Goal: Navigation & Orientation: Find specific page/section

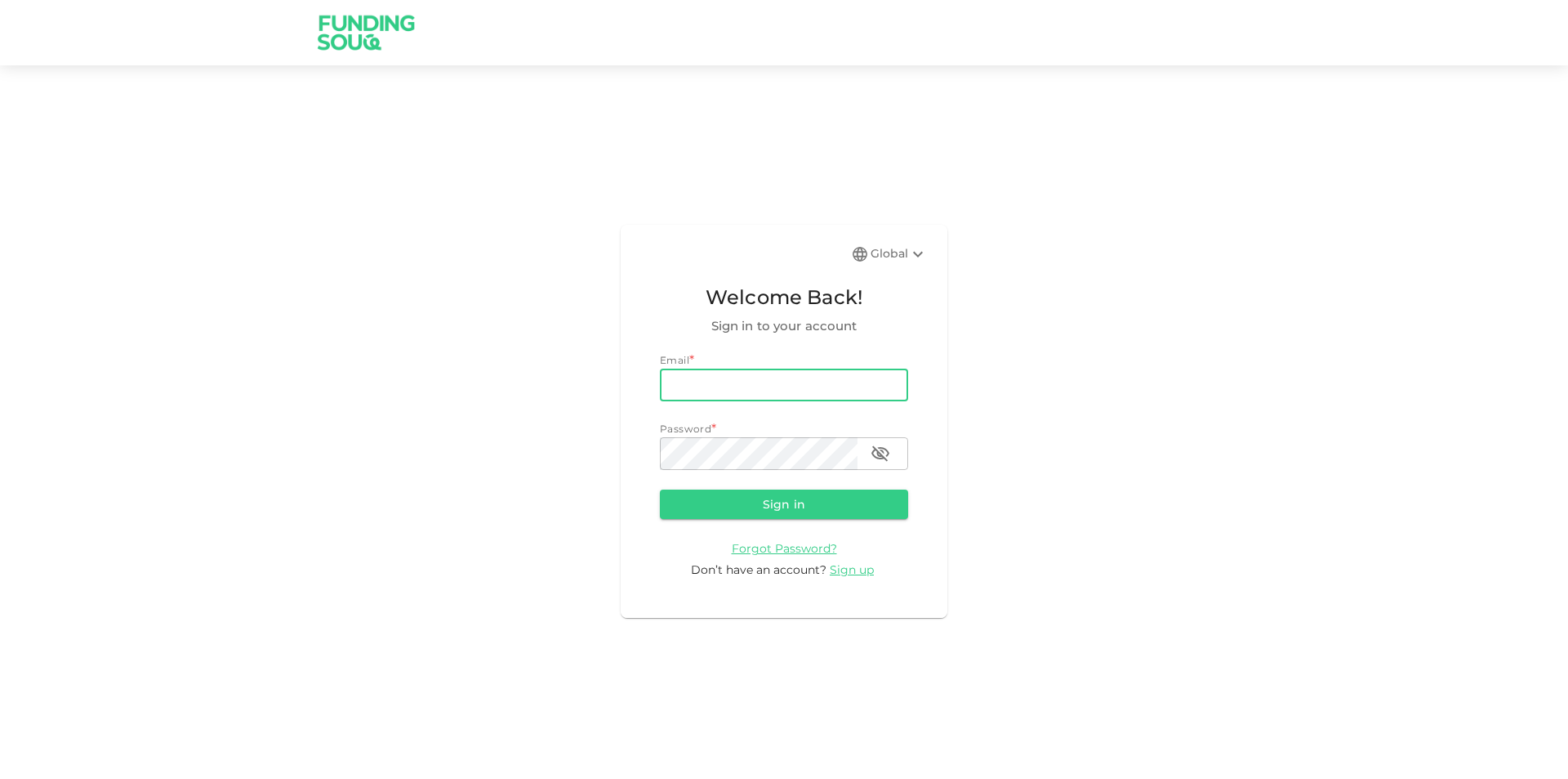
click at [710, 399] on input "email" at bounding box center [784, 384] width 248 height 33
type input "[EMAIL_ADDRESS][DOMAIN_NAME]"
click at [660, 490] on button "Sign in" at bounding box center [784, 505] width 248 height 30
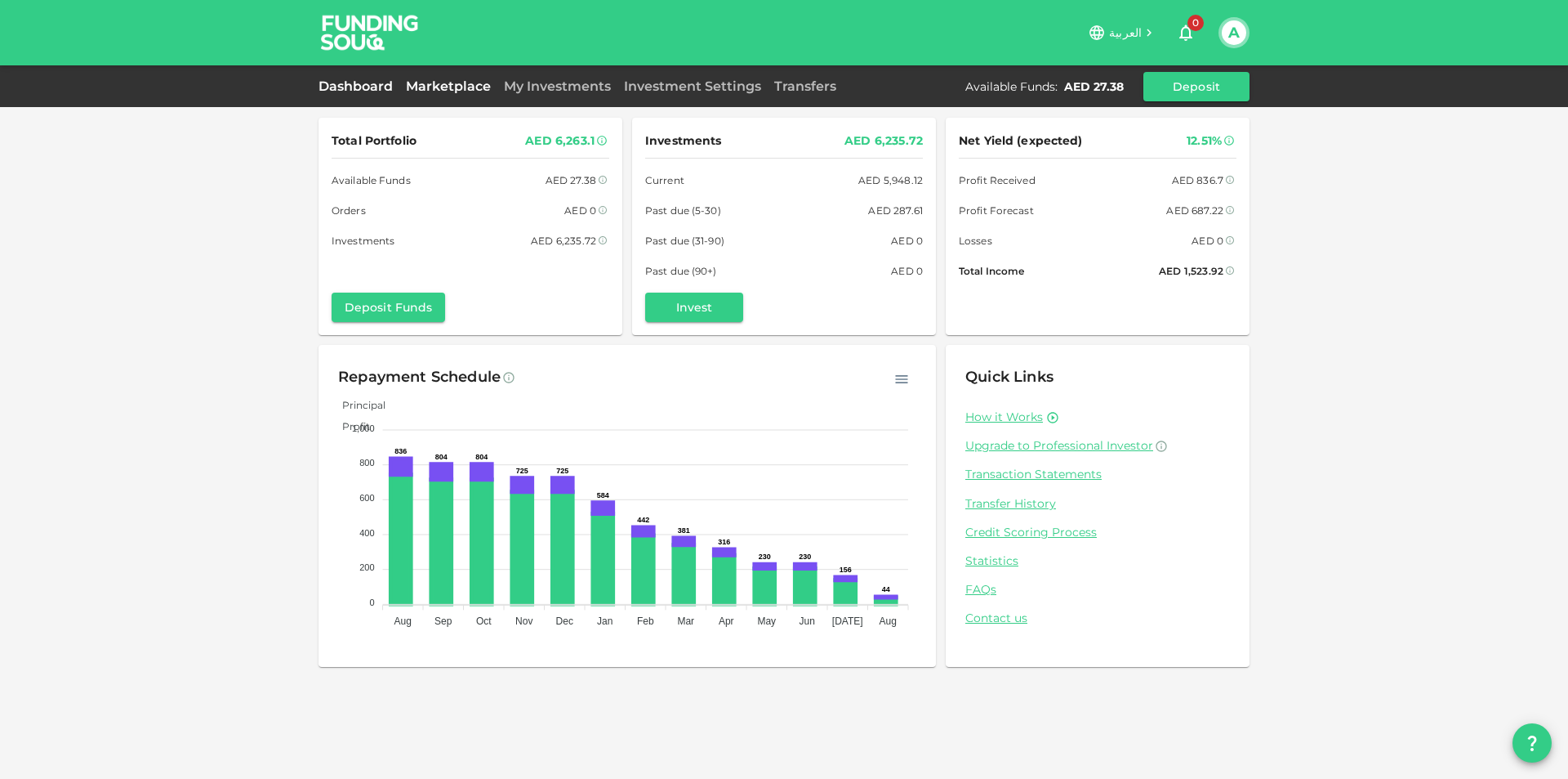
click at [445, 82] on link "Marketplace" at bounding box center [448, 86] width 98 height 16
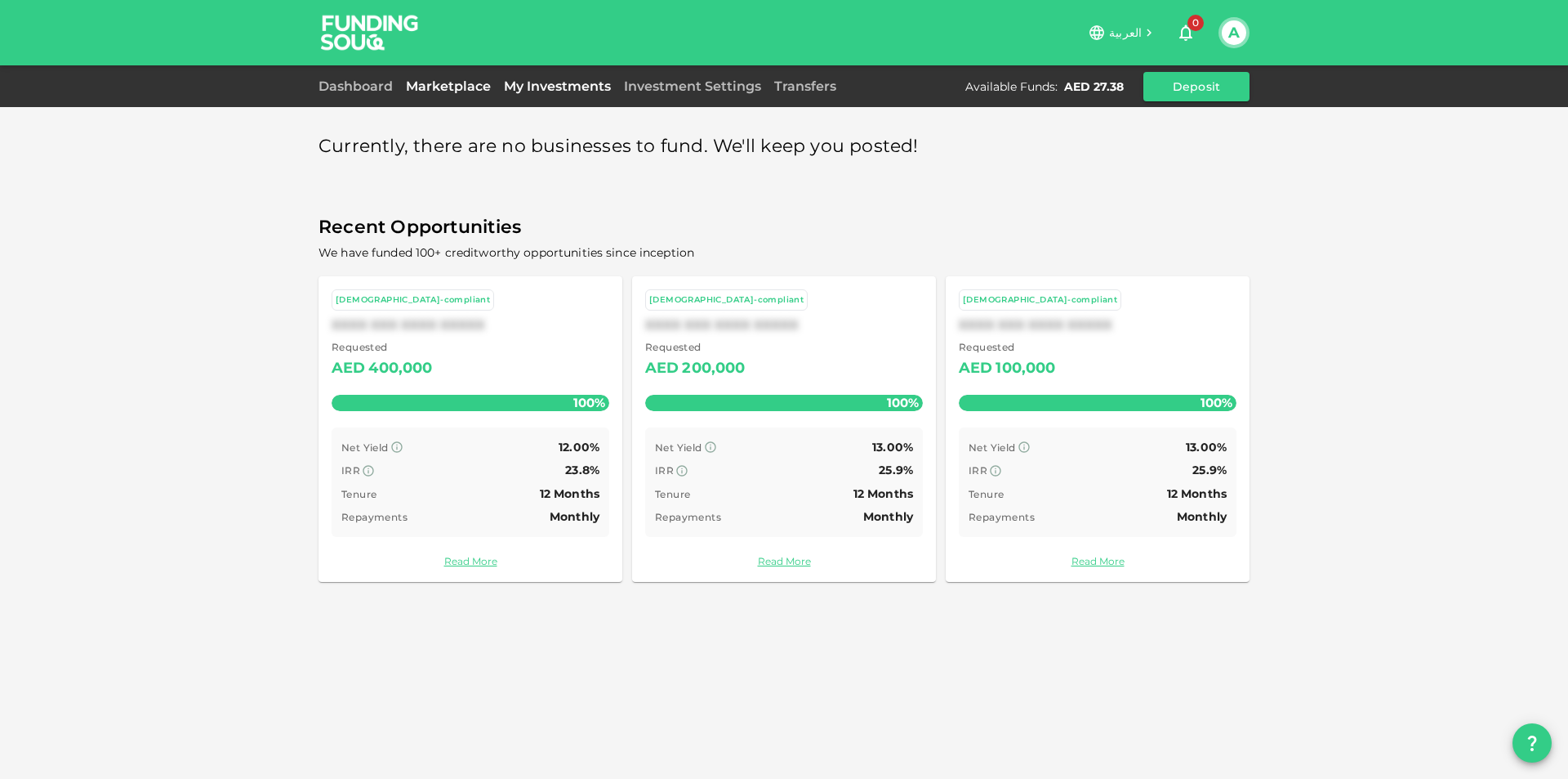
click at [551, 83] on link "My Investments" at bounding box center [557, 86] width 120 height 16
